Goal: Task Accomplishment & Management: Use online tool/utility

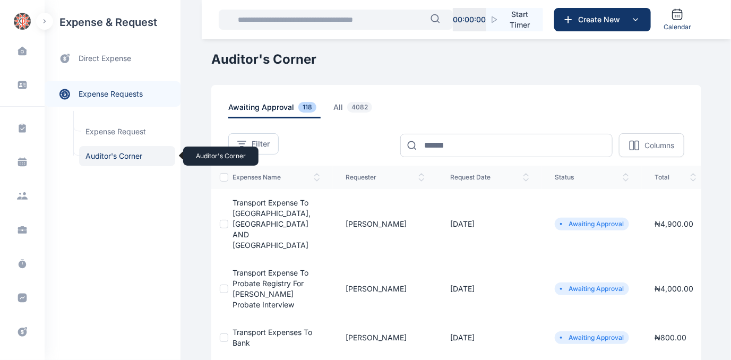
click at [112, 156] on span "Auditor's Corner Auditor's Corner" at bounding box center [127, 156] width 96 height 20
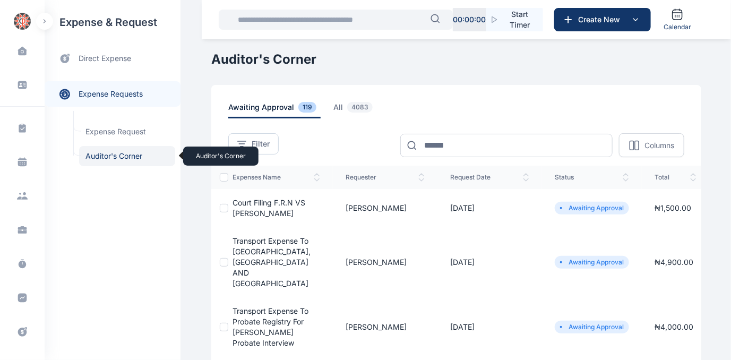
click at [113, 152] on span "Auditor's Corner Auditor's Corner" at bounding box center [127, 156] width 96 height 20
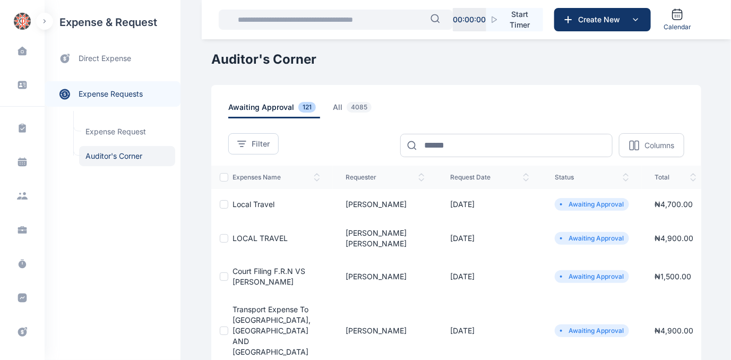
click at [264, 267] on span "Court Filing F.R.N VS [PERSON_NAME]" at bounding box center [269, 277] width 73 height 20
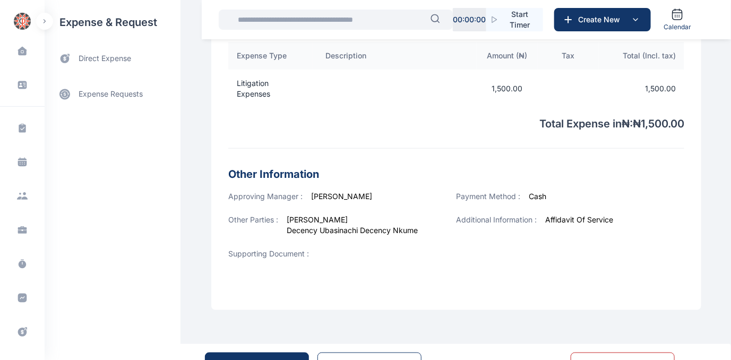
scroll to position [373, 0]
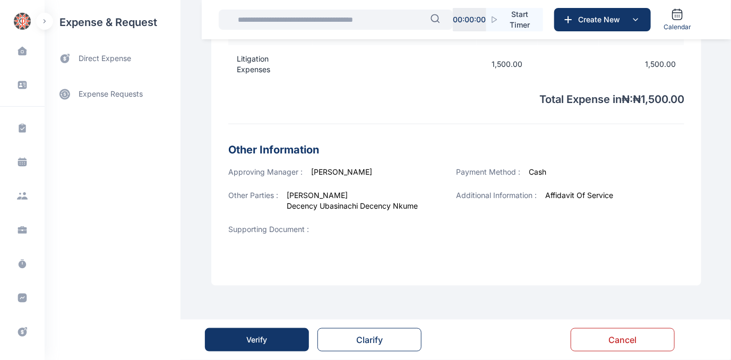
click at [259, 339] on div "Verify" at bounding box center [257, 340] width 21 height 11
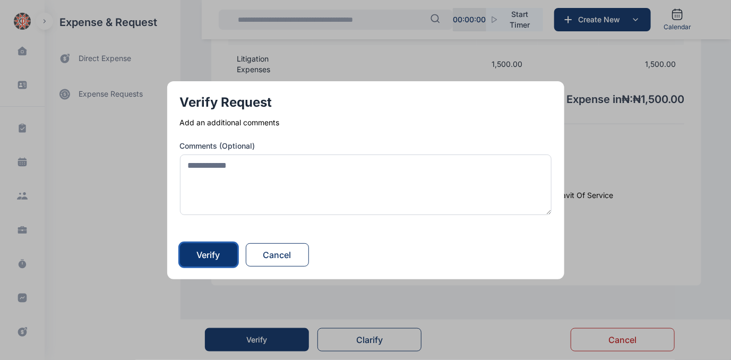
click at [208, 253] on div "Verify" at bounding box center [208, 255] width 23 height 13
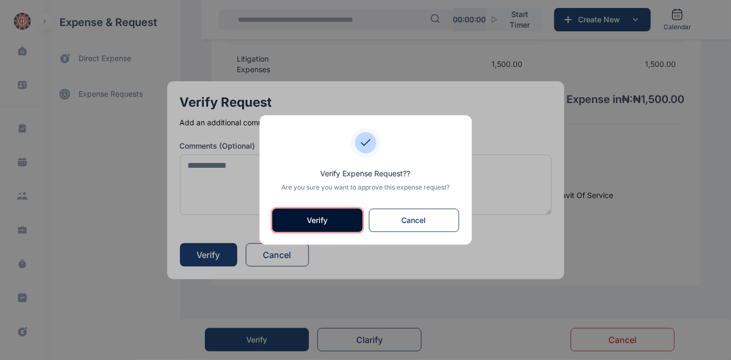
click at [326, 223] on button "Verify" at bounding box center [317, 220] width 90 height 23
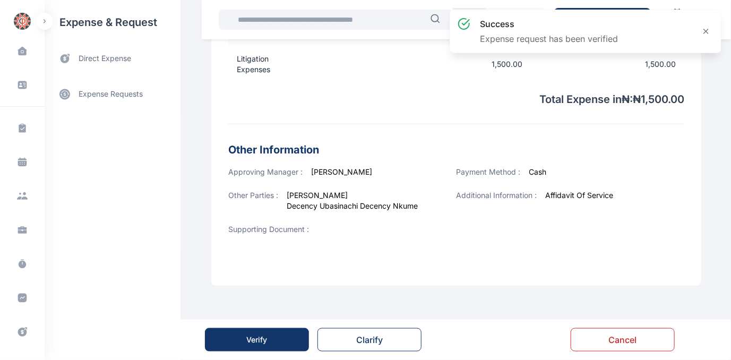
scroll to position [0, 0]
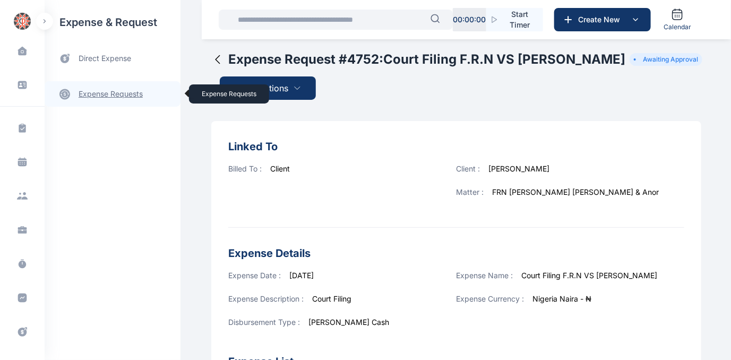
click at [101, 91] on link "expense requests expense requests" at bounding box center [113, 93] width 136 height 25
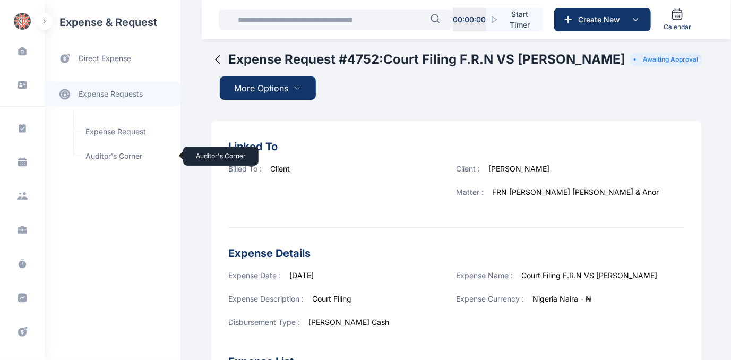
click at [98, 153] on span "Auditor's Corner Auditor's Corner" at bounding box center [127, 156] width 96 height 20
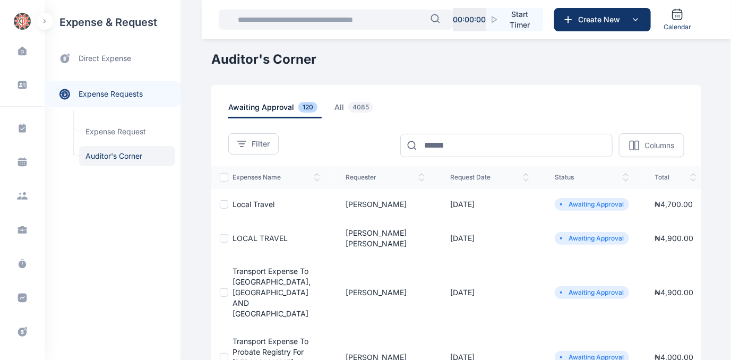
click at [258, 234] on span "LOCAL TRAVEL" at bounding box center [260, 238] width 55 height 9
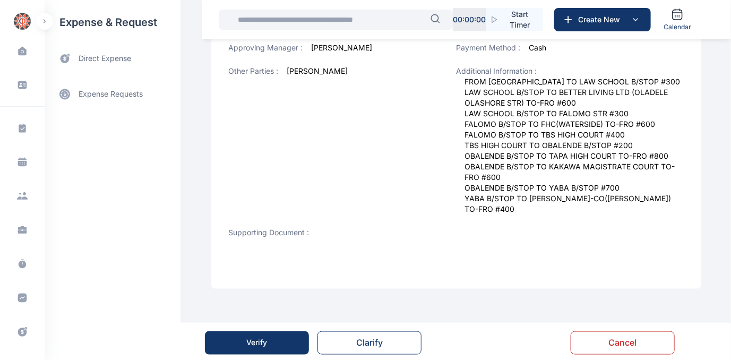
scroll to position [467, 0]
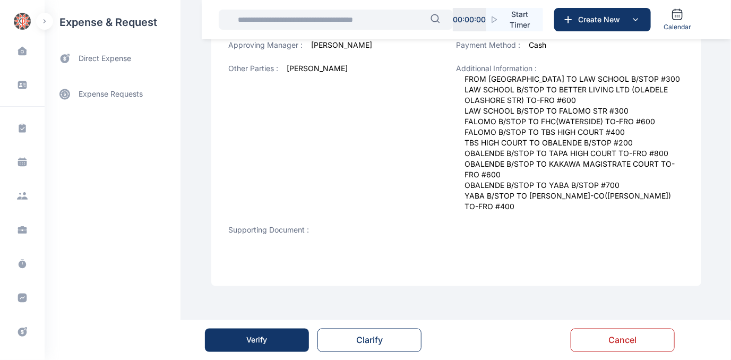
click at [251, 343] on div "Verify" at bounding box center [257, 340] width 21 height 11
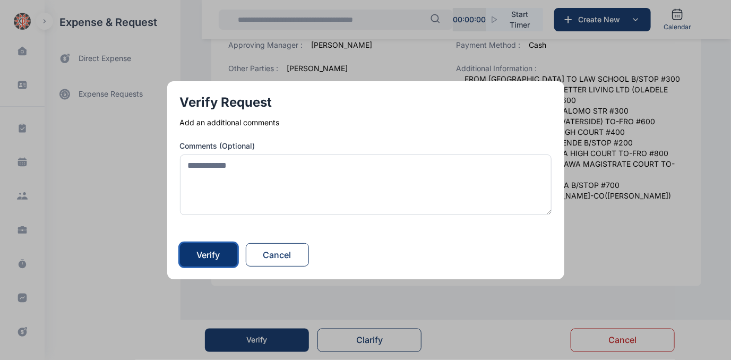
click at [211, 251] on div "Verify" at bounding box center [208, 255] width 23 height 13
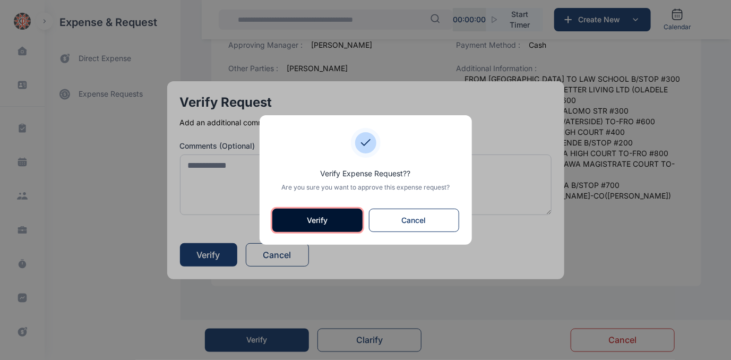
click at [309, 227] on button "Verify" at bounding box center [317, 220] width 90 height 23
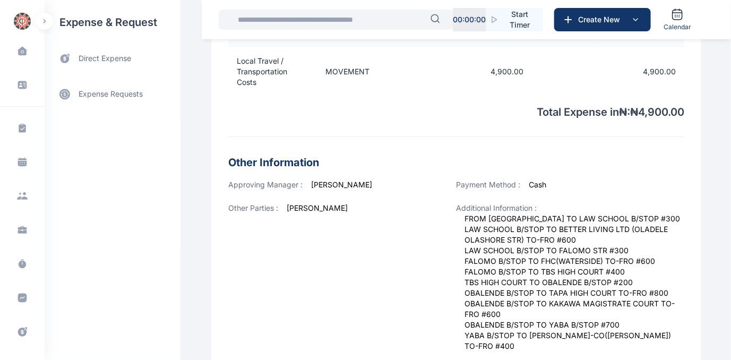
scroll to position [386, 0]
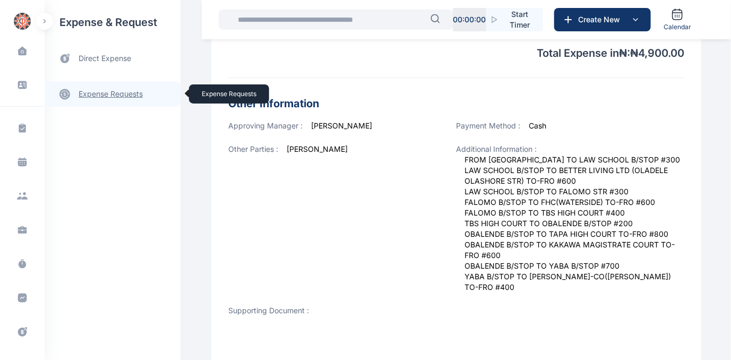
click at [121, 93] on link "expense requests expense requests" at bounding box center [113, 93] width 136 height 25
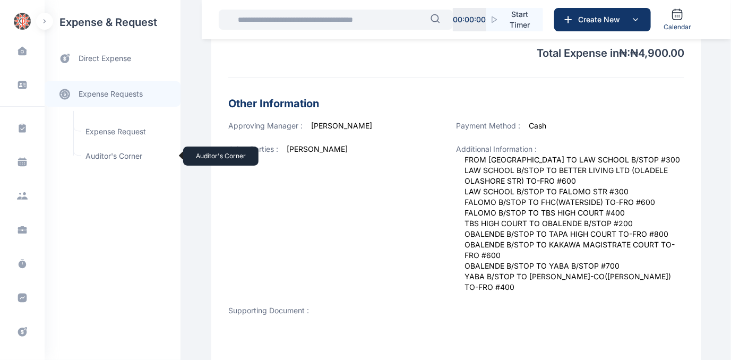
click at [106, 152] on span "Auditor's Corner Auditor's Corner" at bounding box center [127, 156] width 96 height 20
